Goal: Information Seeking & Learning: Learn about a topic

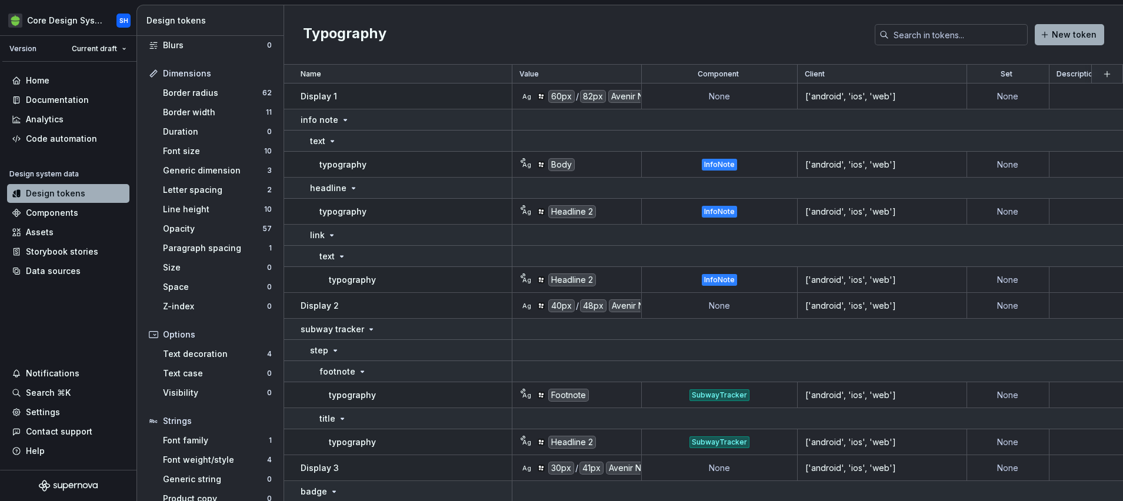
scroll to position [143, 0]
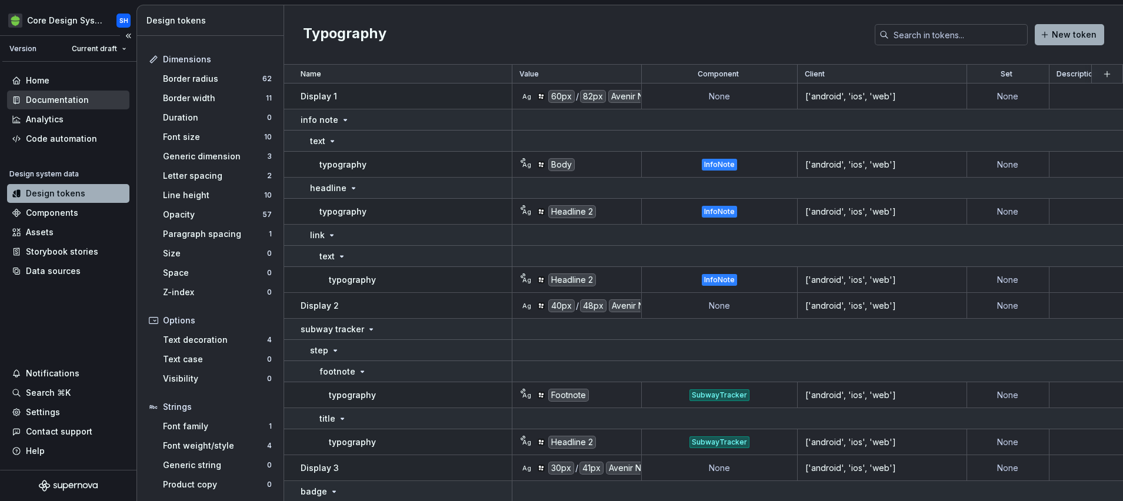
click at [71, 101] on div "Documentation" at bounding box center [57, 100] width 63 height 12
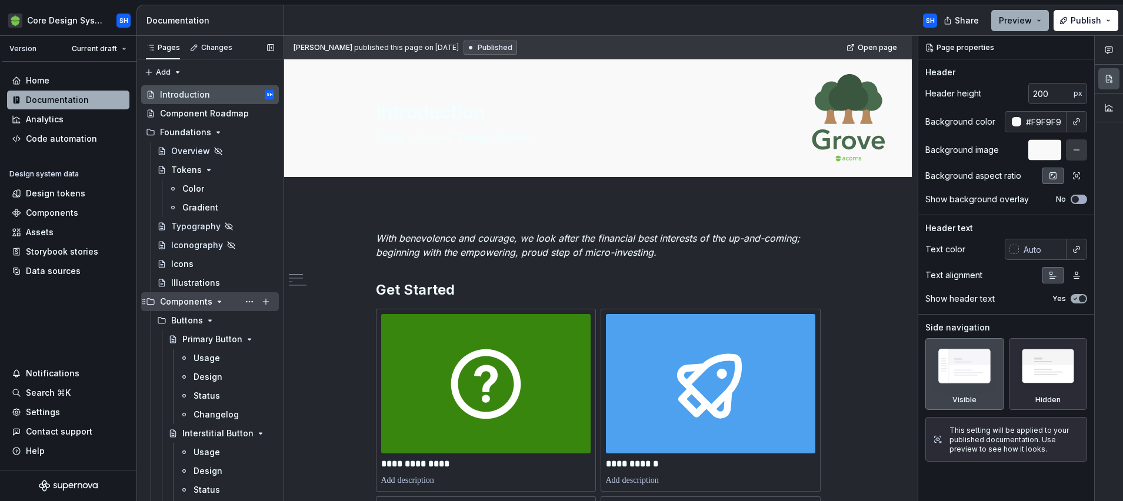
click at [215, 297] on icon "Page tree" at bounding box center [219, 301] width 9 height 9
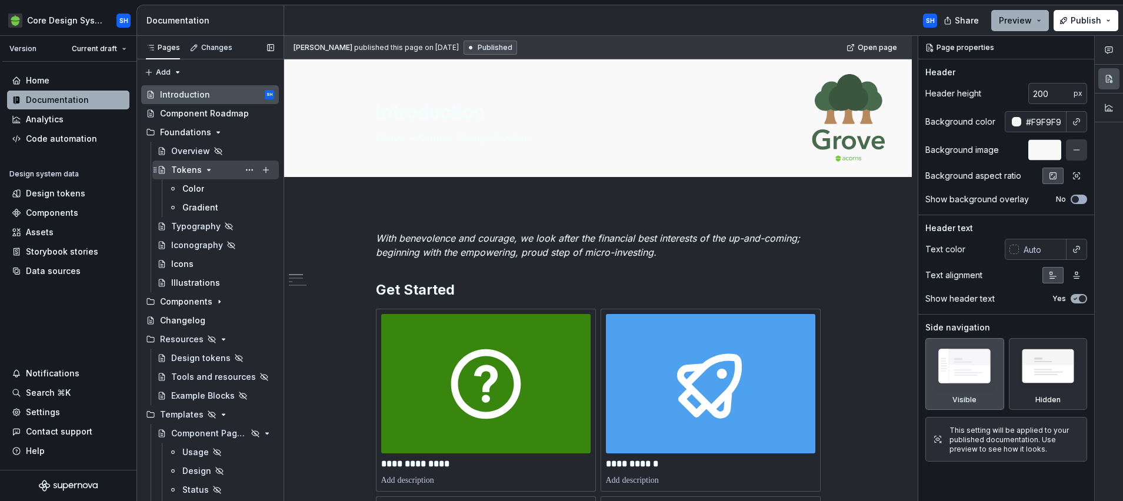
click at [204, 171] on icon "Page tree" at bounding box center [208, 169] width 9 height 9
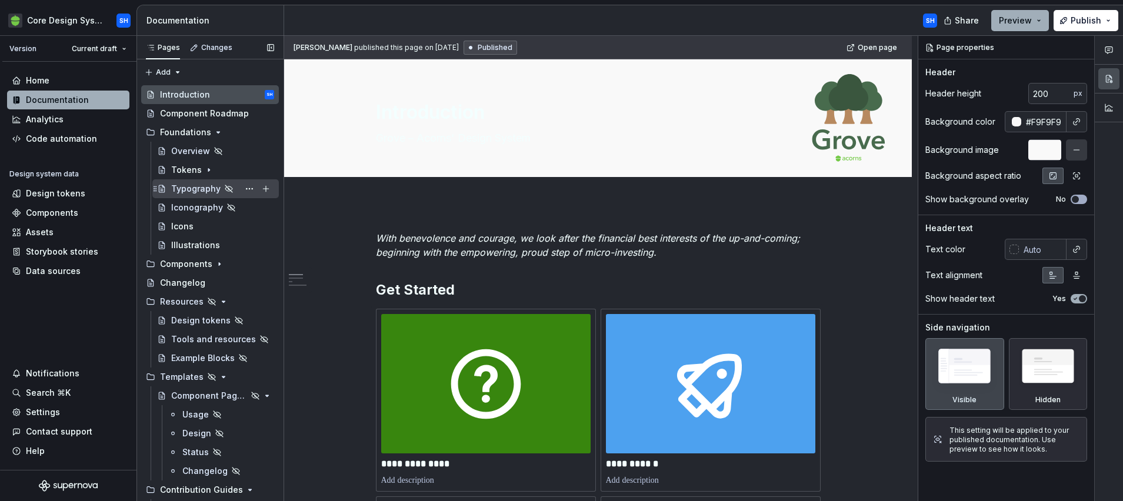
click at [201, 181] on div "Typography" at bounding box center [222, 189] width 103 height 16
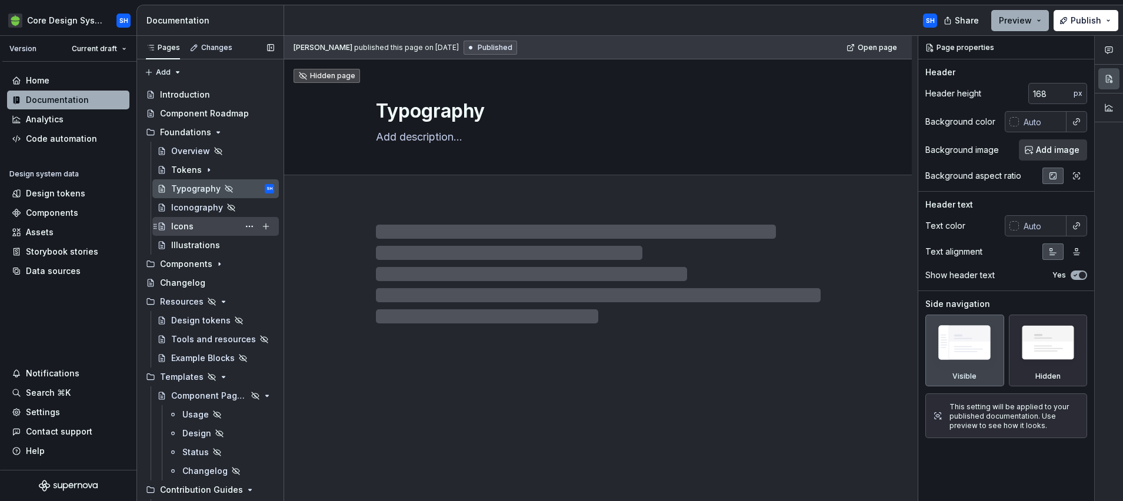
click at [195, 231] on div "Icons" at bounding box center [222, 226] width 103 height 16
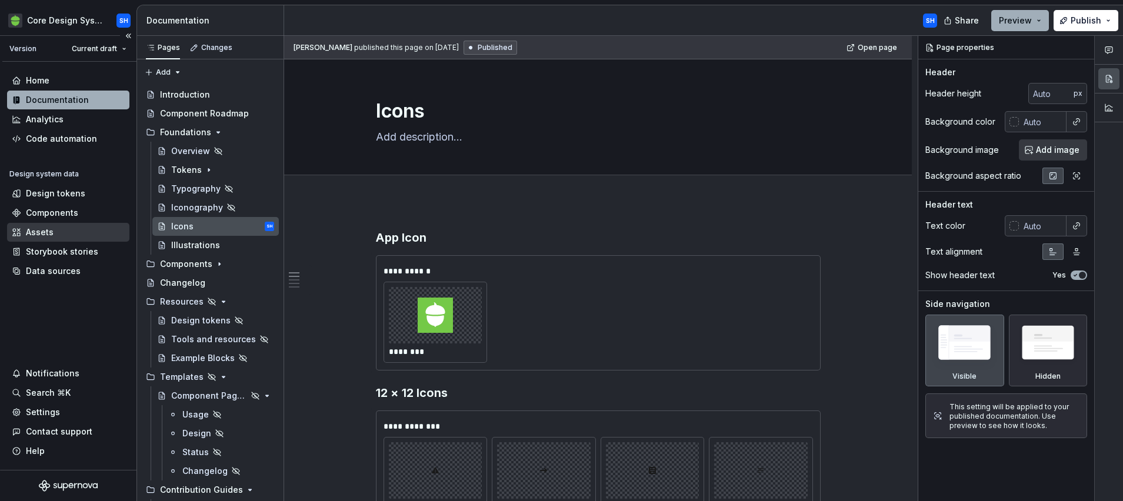
type textarea "*"
click at [26, 229] on div "Assets" at bounding box center [40, 233] width 28 height 12
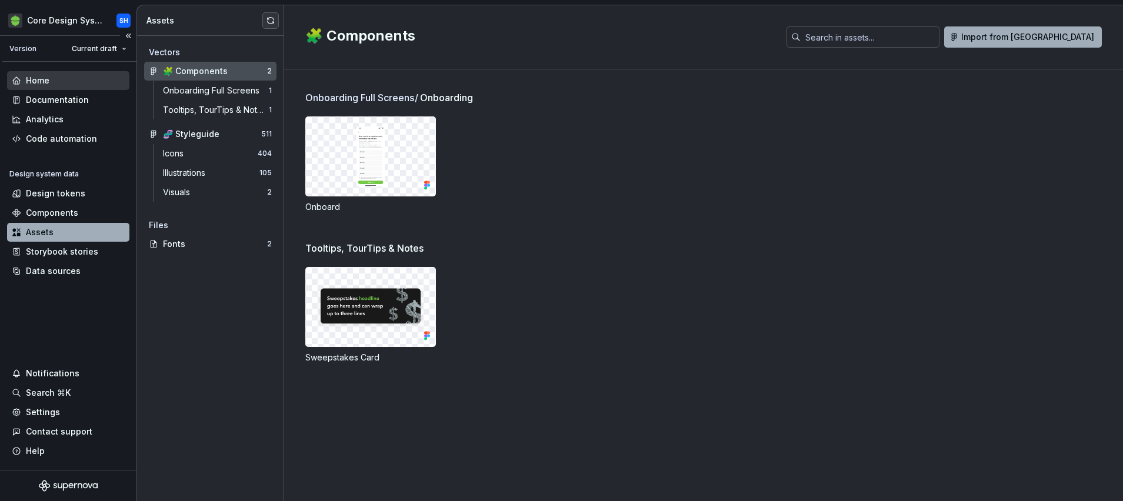
click at [54, 86] on div "Home" at bounding box center [68, 81] width 113 height 12
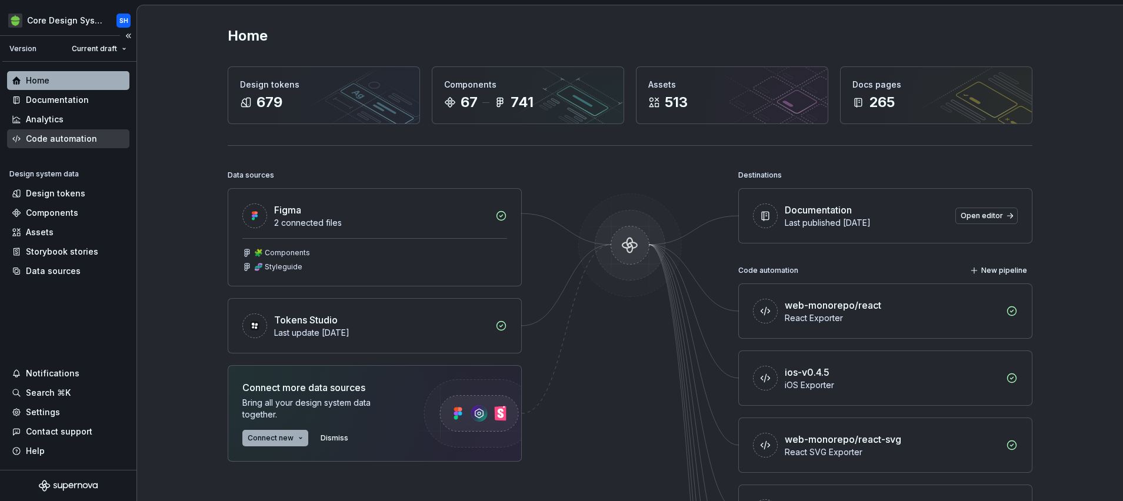
click at [51, 142] on div "Code automation" at bounding box center [61, 139] width 71 height 12
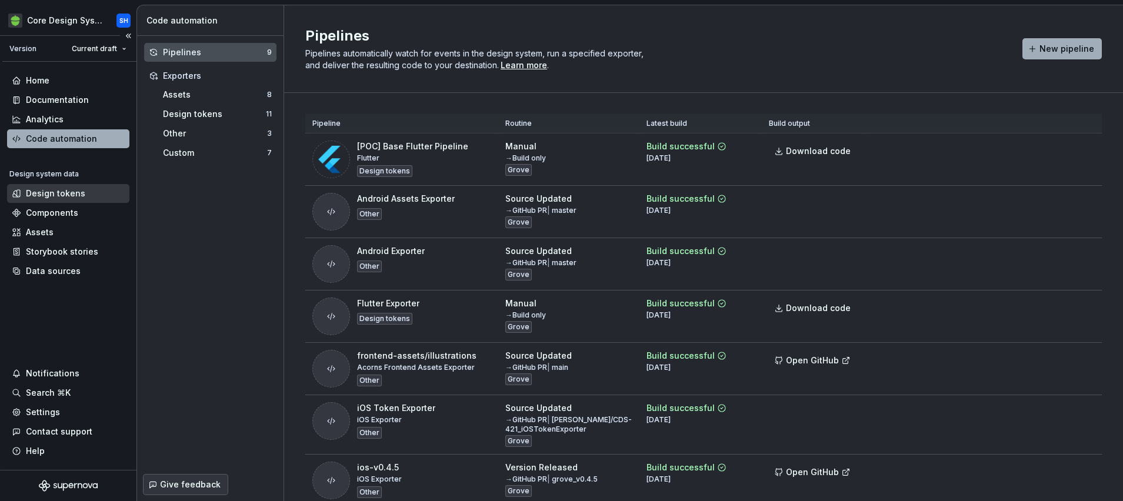
click at [58, 191] on div "Design tokens" at bounding box center [55, 194] width 59 height 12
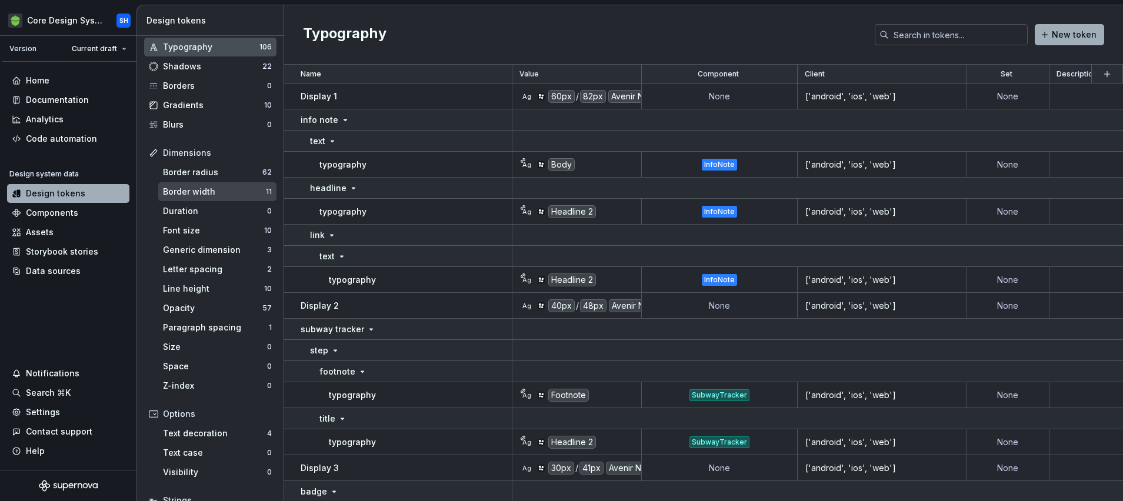
scroll to position [50, 0]
click at [235, 167] on div "Border radius" at bounding box center [212, 172] width 99 height 12
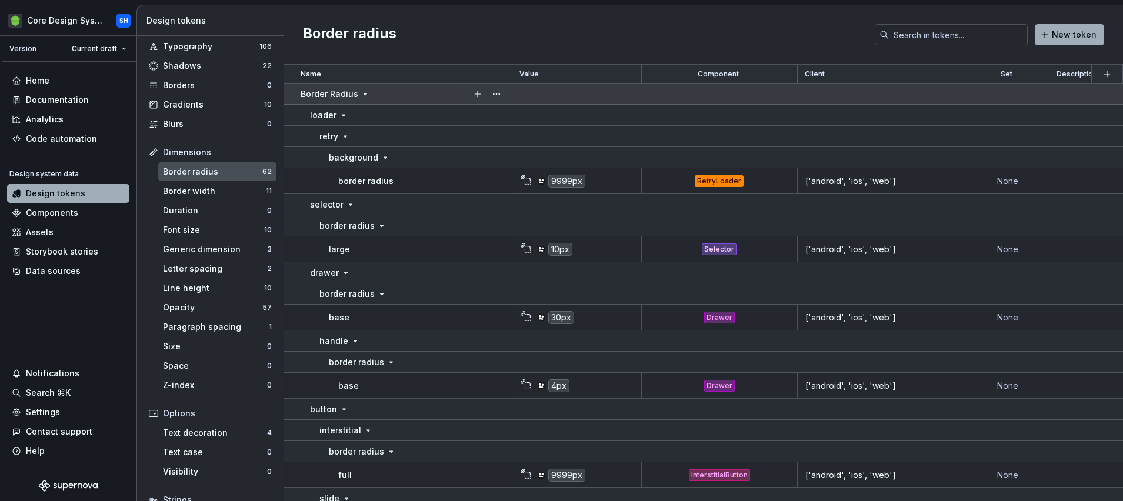
click at [364, 96] on icon at bounding box center [365, 93] width 9 height 9
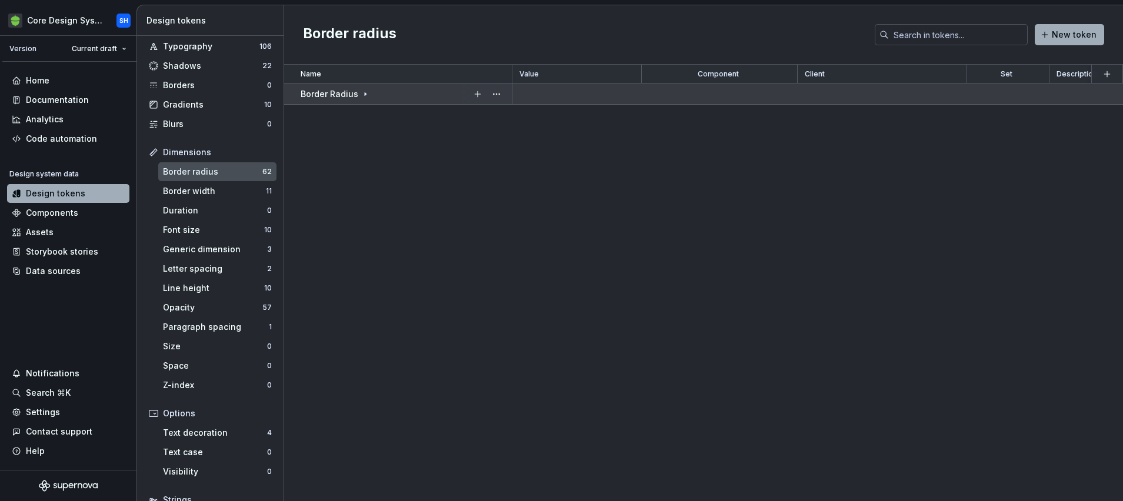
click at [364, 96] on icon at bounding box center [365, 93] width 9 height 9
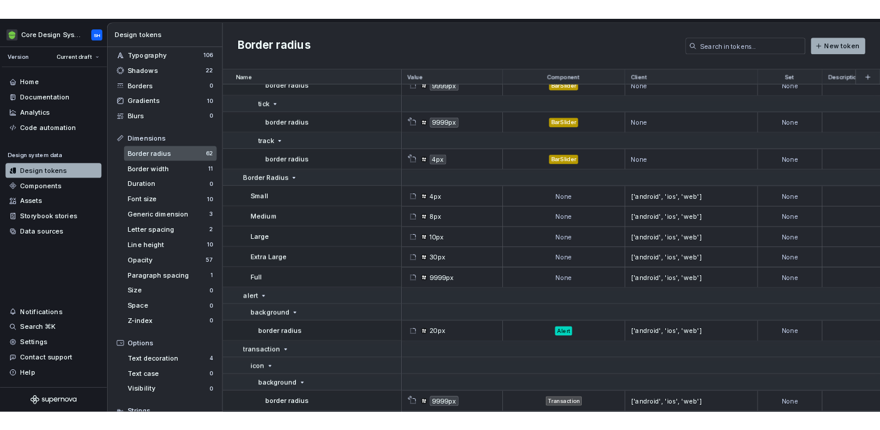
scroll to position [3156, 0]
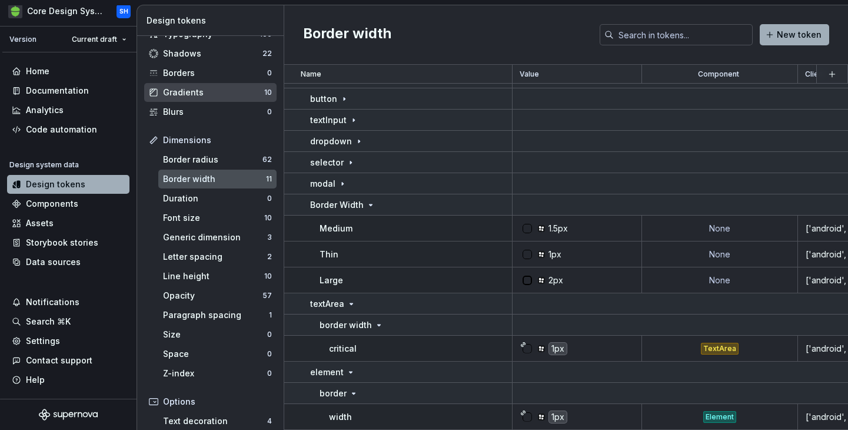
scroll to position [71, 0]
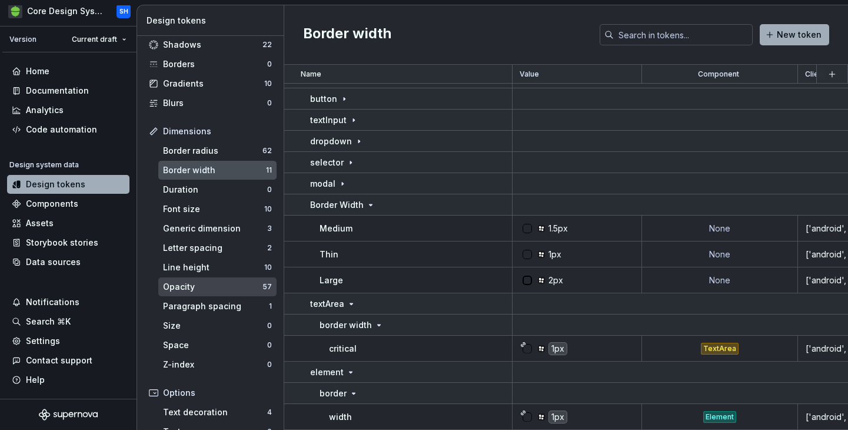
click at [227, 287] on div "Opacity" at bounding box center [212, 287] width 99 height 12
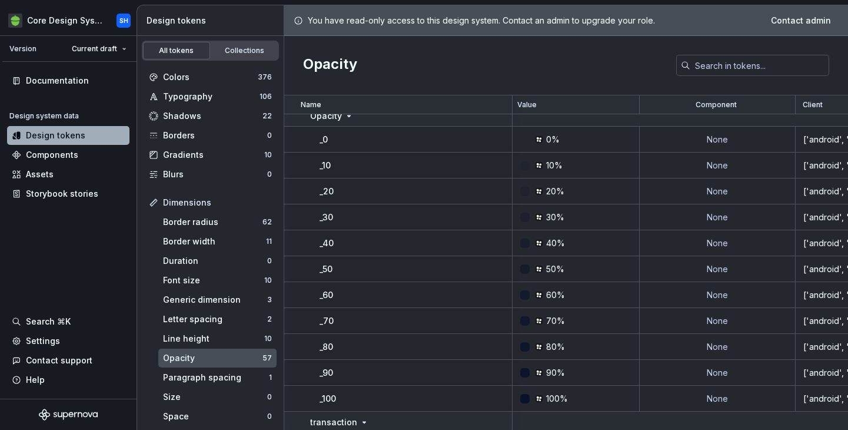
scroll to position [1049, 0]
